Goal: Information Seeking & Learning: Learn about a topic

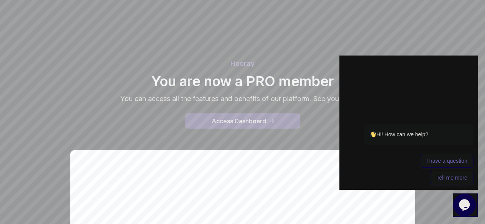
click at [283, 119] on button "Access Dashboard" at bounding box center [242, 121] width 115 height 15
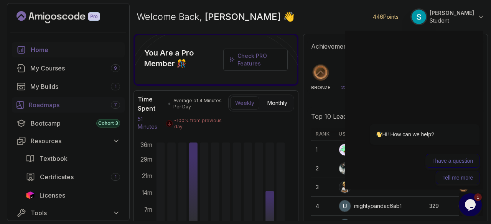
click at [46, 105] on div "Roadmaps 7" at bounding box center [74, 105] width 91 height 9
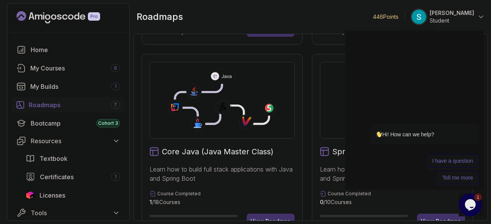
scroll to position [147, 0]
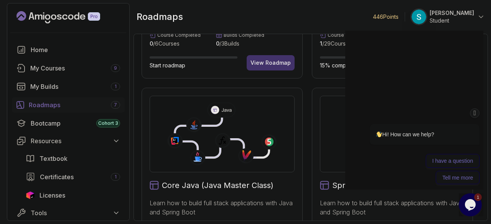
click at [438, 61] on div "Hi! How can we help? I have a question Tell me more" at bounding box center [414, 108] width 138 height 159
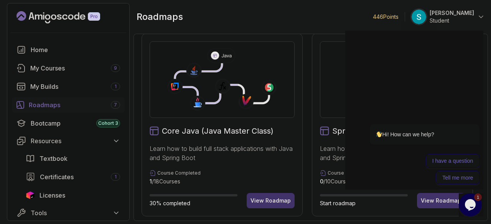
scroll to position [199, 0]
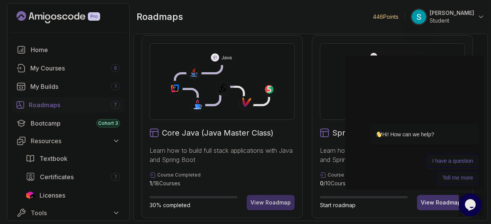
click at [282, 202] on div "View Roadmap" at bounding box center [270, 203] width 40 height 8
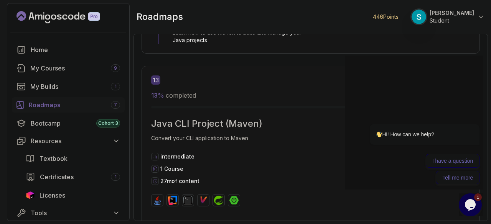
scroll to position [3785, 0]
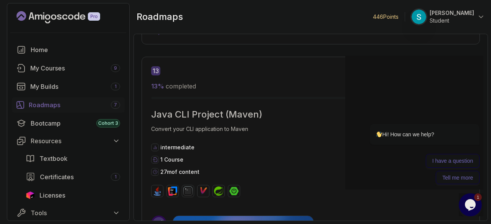
click at [41, 109] on div "Roadmaps 7" at bounding box center [74, 105] width 91 height 9
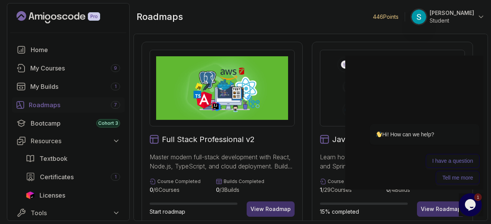
scroll to position [56, 0]
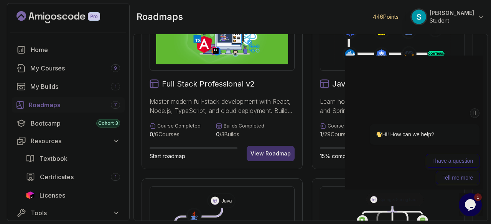
click at [425, 153] on div "Hi! How can we help? I have a question Tell me more" at bounding box center [415, 154] width 130 height 61
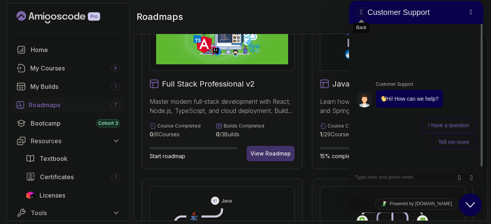
click at [362, 13] on button "Back" at bounding box center [361, 13] width 12 height 12
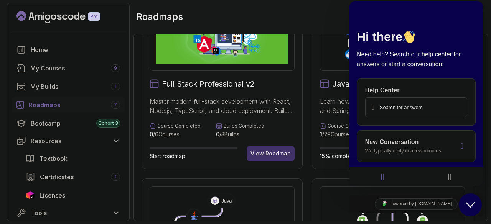
click at [473, 205] on icon "Close Chat This icon closes the chat window." at bounding box center [470, 205] width 9 height 9
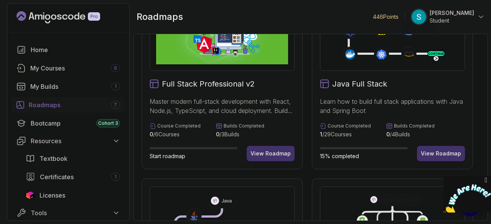
click at [487, 178] on icon "Close" at bounding box center [486, 180] width 7 height 8
click at [453, 156] on div "View Roadmap" at bounding box center [441, 154] width 40 height 8
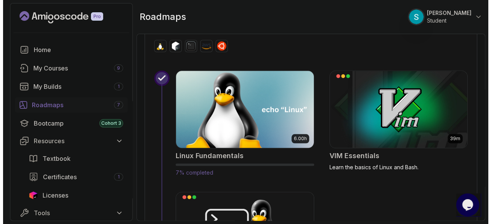
scroll to position [334, 0]
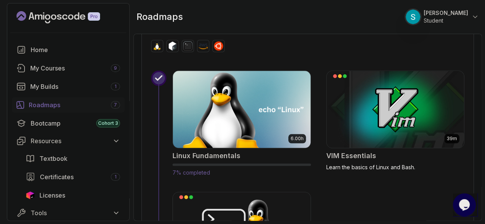
click at [278, 106] on img at bounding box center [242, 109] width 144 height 81
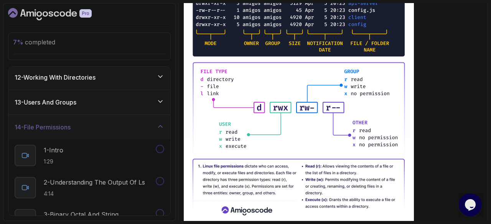
scroll to position [241, 0]
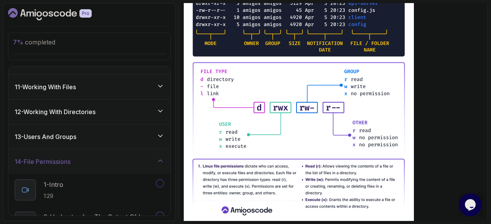
click at [120, 136] on div "13 - Users And Groups" at bounding box center [90, 136] width 150 height 9
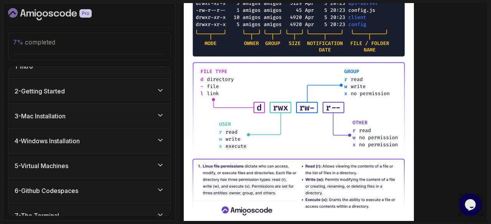
scroll to position [0, 0]
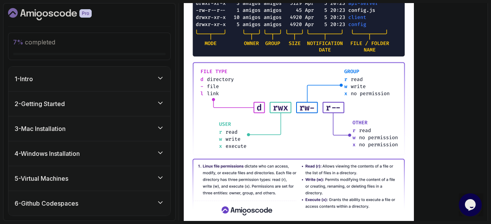
click at [113, 74] on div "1 - Intro" at bounding box center [90, 78] width 150 height 9
